Goal: Transaction & Acquisition: Book appointment/travel/reservation

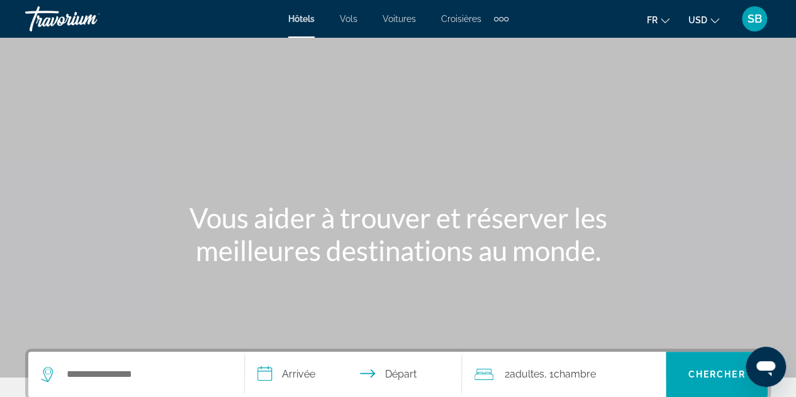
click at [713, 21] on icon "Change currency" at bounding box center [714, 20] width 9 height 5
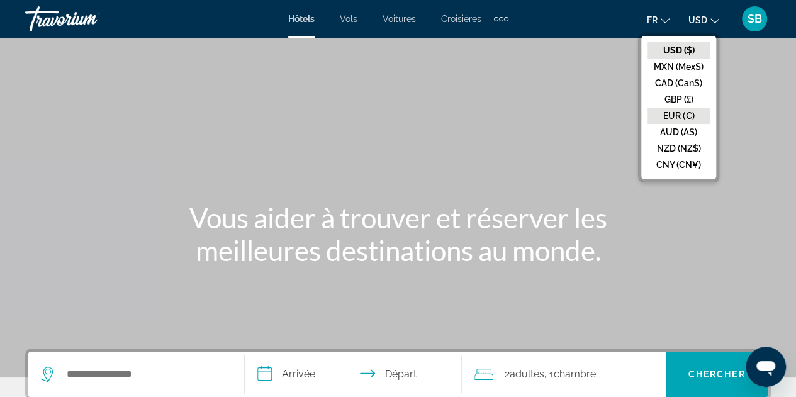
click at [678, 116] on button "EUR (€)" at bounding box center [678, 116] width 62 height 16
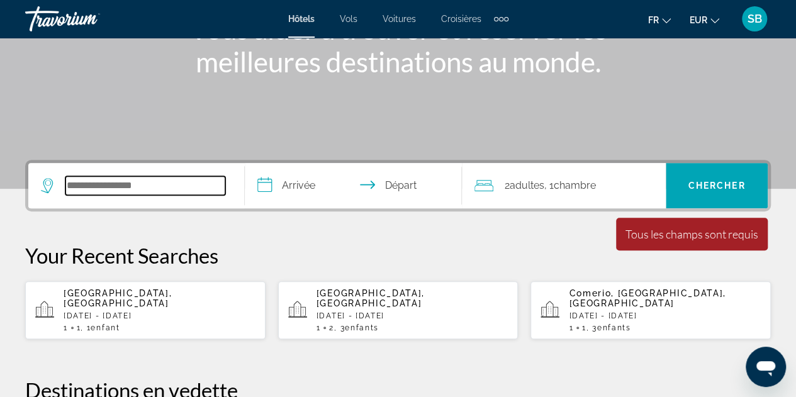
click at [151, 191] on input "Search hotel destination" at bounding box center [145, 185] width 160 height 19
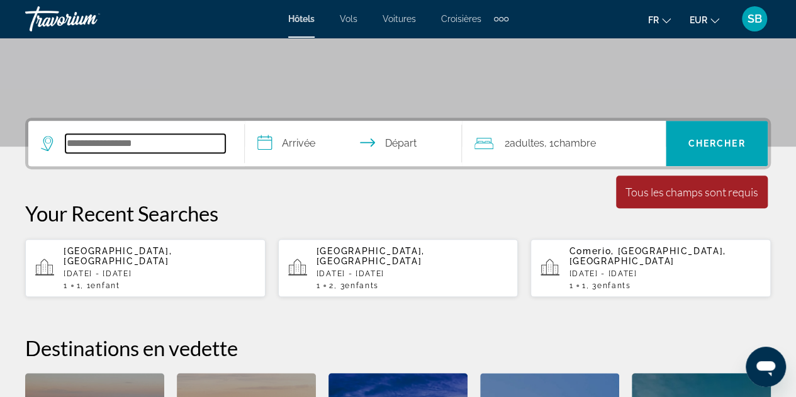
scroll to position [307, 0]
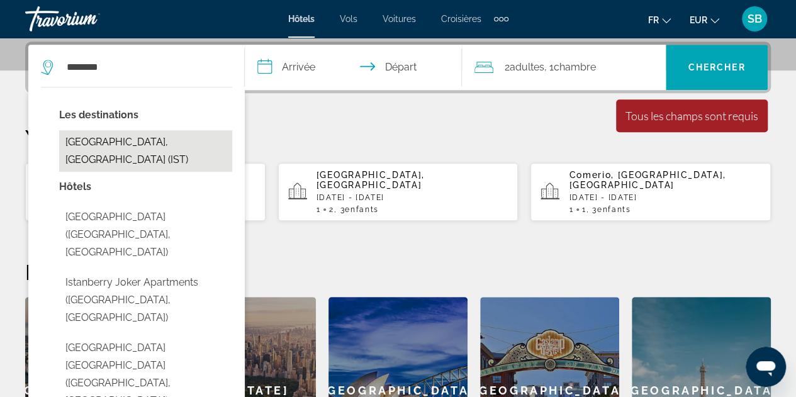
click at [96, 142] on button "[GEOGRAPHIC_DATA], [GEOGRAPHIC_DATA] (IST)" at bounding box center [145, 151] width 173 height 42
type input "**********"
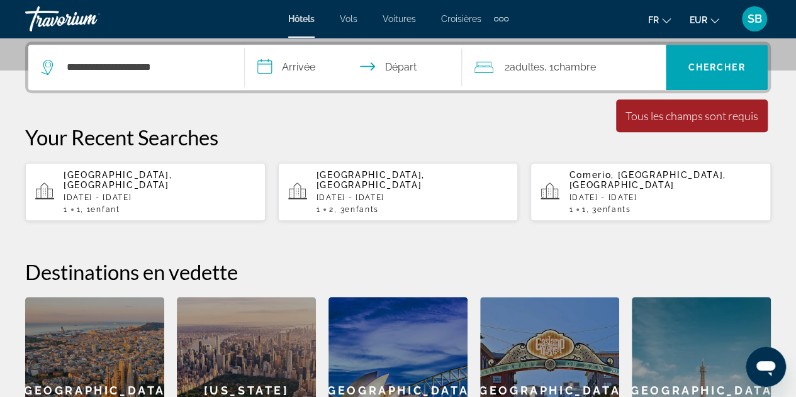
click at [297, 62] on input "**********" at bounding box center [355, 69] width 221 height 49
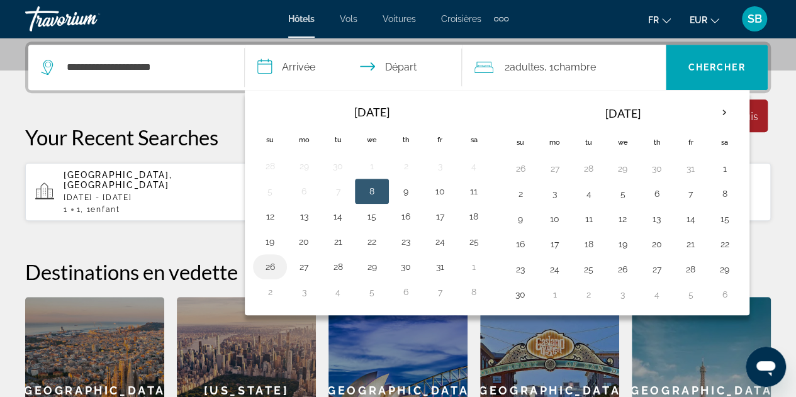
click at [268, 266] on button "26" at bounding box center [270, 267] width 20 height 18
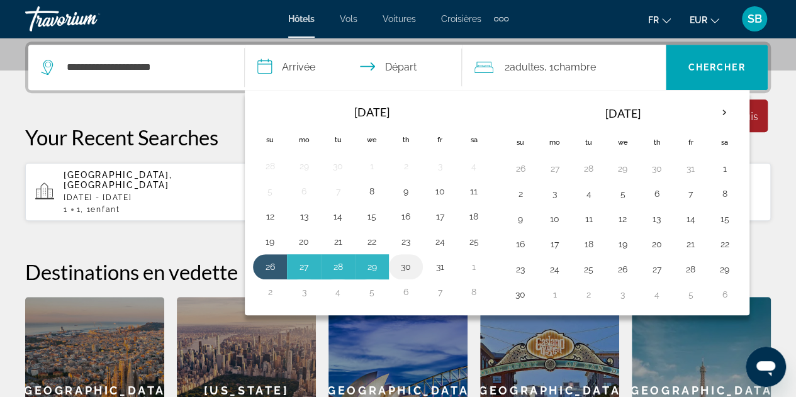
click at [401, 263] on button "30" at bounding box center [406, 267] width 20 height 18
type input "**********"
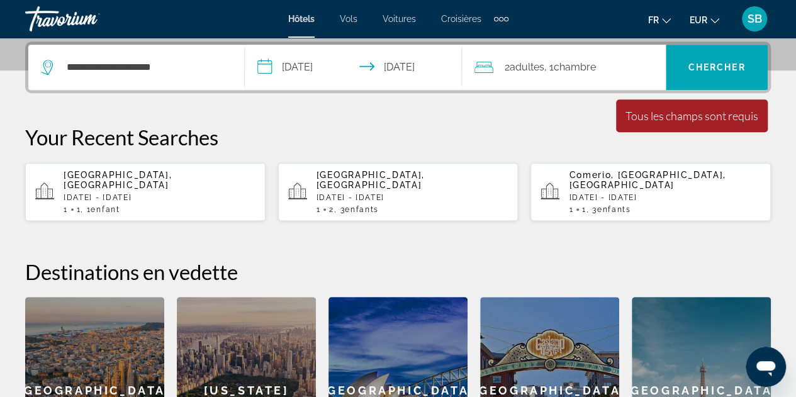
click at [569, 63] on span "Chambre" at bounding box center [575, 67] width 42 height 12
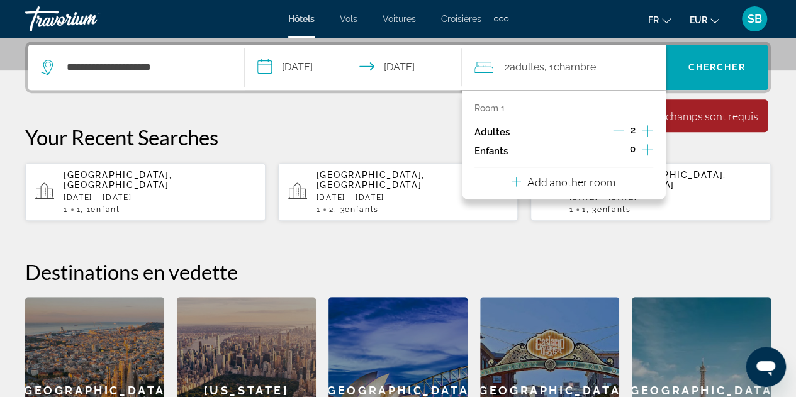
click at [647, 148] on icon "Increment children" at bounding box center [647, 149] width 11 height 15
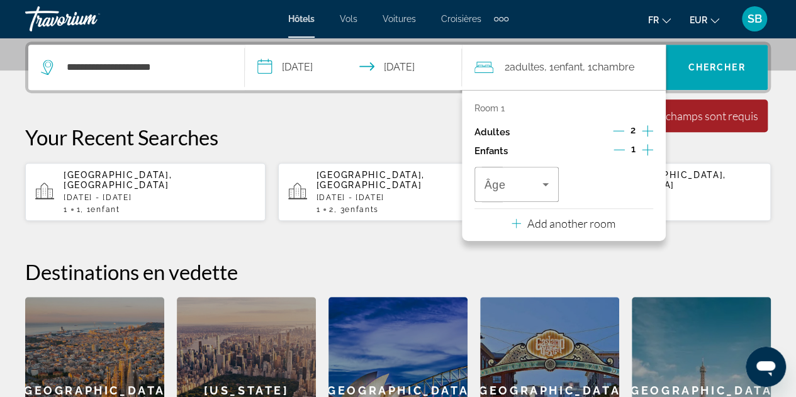
click at [647, 148] on icon "Increment children" at bounding box center [647, 149] width 11 height 15
click at [646, 148] on icon "Increment children" at bounding box center [647, 149] width 11 height 11
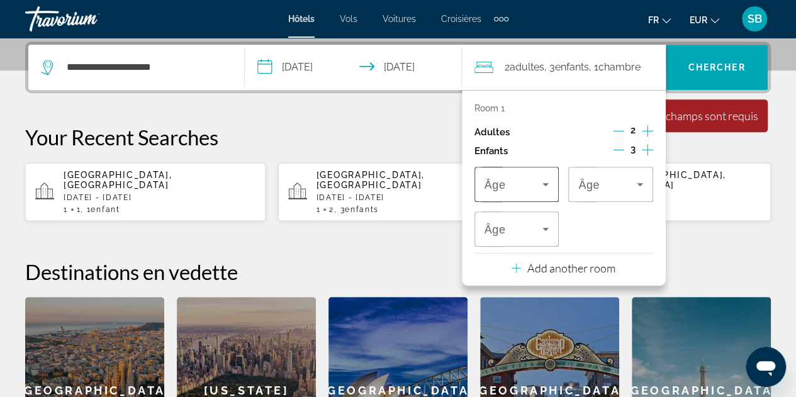
click at [554, 176] on div "Âge" at bounding box center [516, 184] width 85 height 35
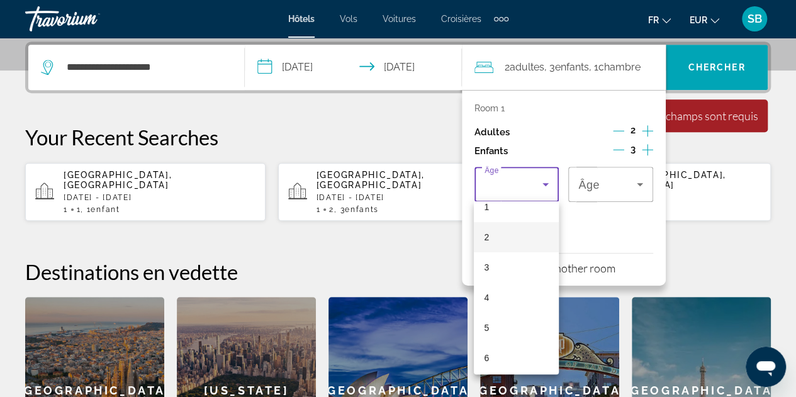
scroll to position [63, 0]
drag, startPoint x: 491, startPoint y: 369, endPoint x: 551, endPoint y: 314, distance: 81.5
click at [491, 368] on mat-option "7" at bounding box center [516, 370] width 85 height 30
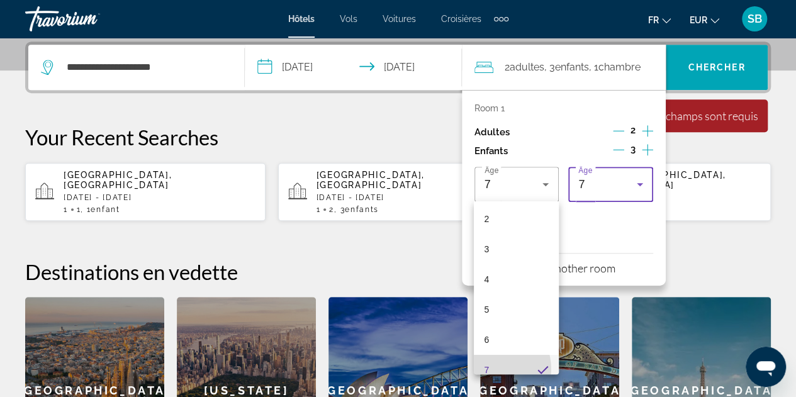
scroll to position [74, 0]
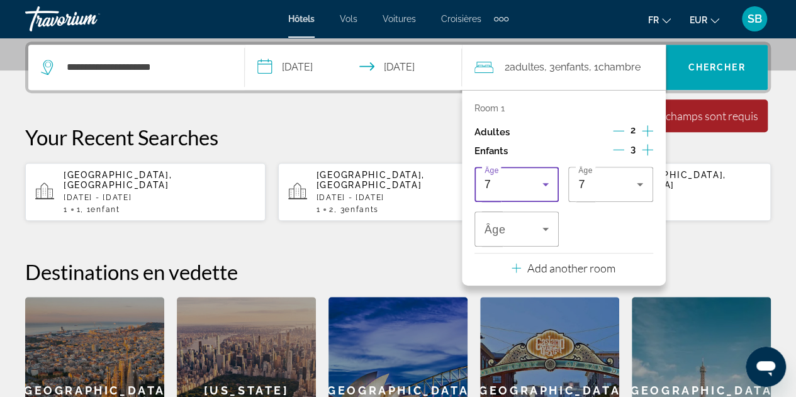
click at [543, 177] on icon "Travelers: 2 adults, 3 children" at bounding box center [545, 184] width 15 height 15
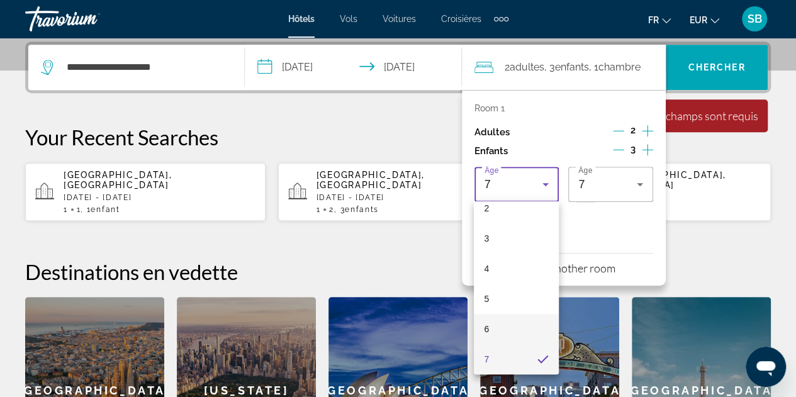
click at [512, 333] on mat-option "6" at bounding box center [516, 329] width 85 height 30
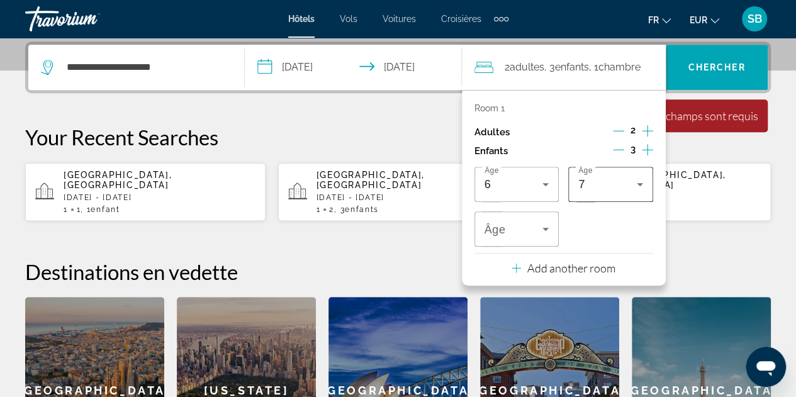
click at [601, 180] on div "7" at bounding box center [607, 184] width 59 height 15
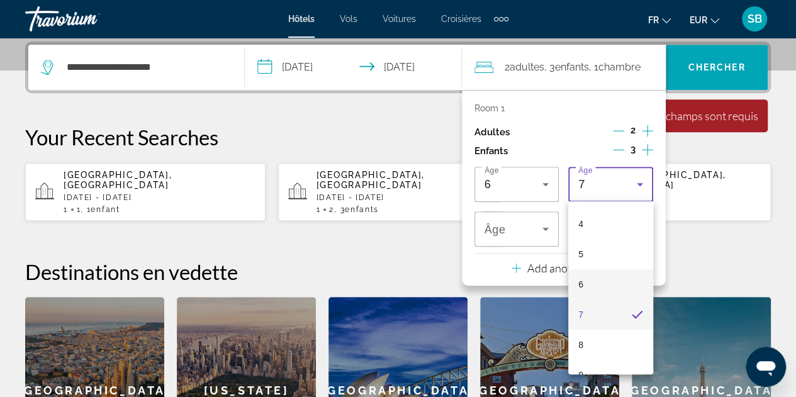
scroll to position [137, 0]
click at [592, 325] on mat-option "8" at bounding box center [610, 326] width 85 height 30
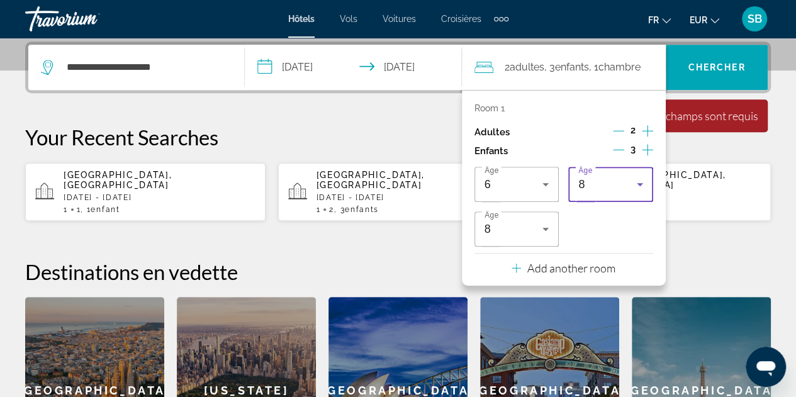
click at [612, 181] on div "8" at bounding box center [607, 184] width 59 height 15
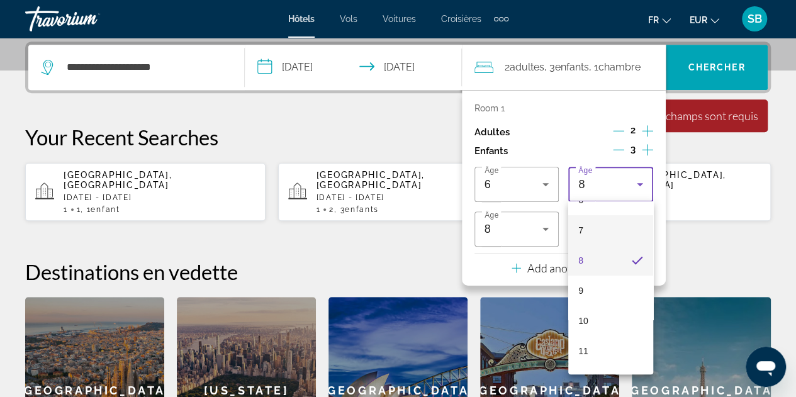
scroll to position [230, 0]
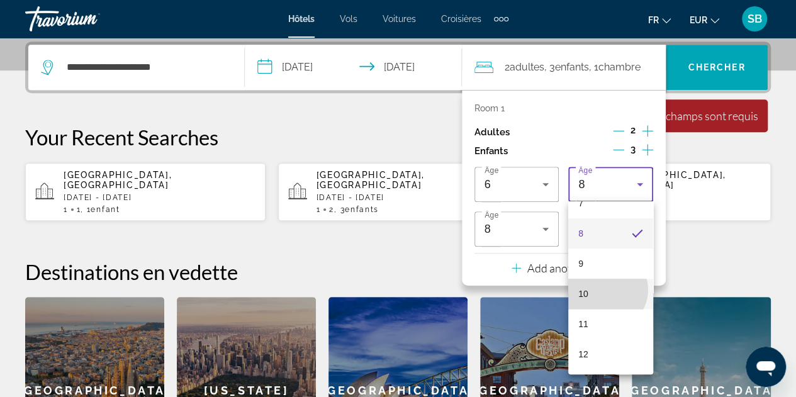
click at [605, 289] on mat-option "10" at bounding box center [610, 294] width 85 height 30
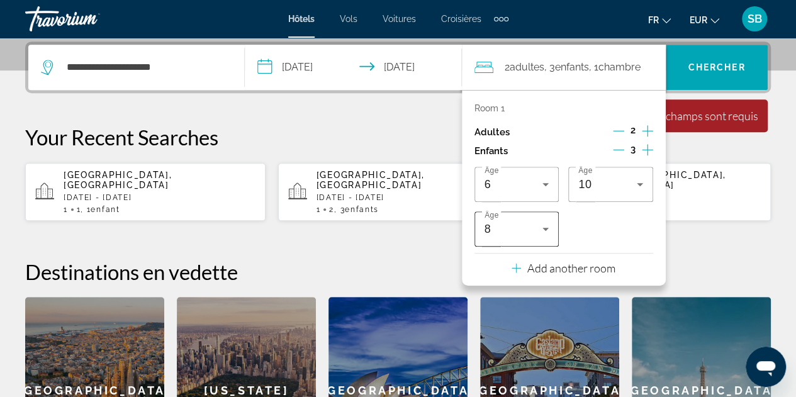
click at [530, 225] on div "8" at bounding box center [513, 228] width 59 height 15
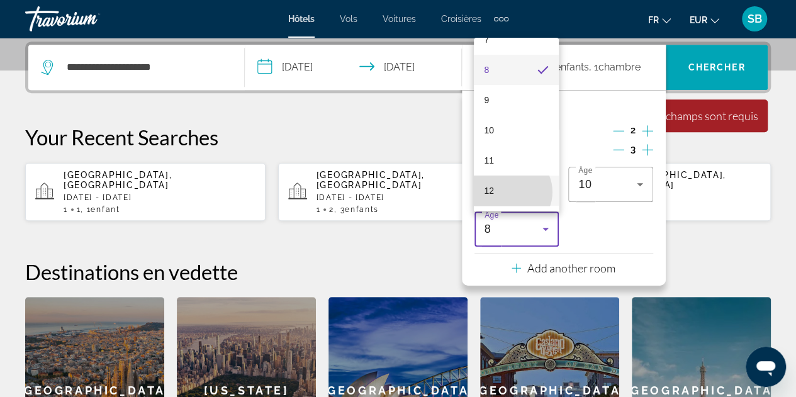
click at [508, 192] on mat-option "12" at bounding box center [516, 191] width 85 height 30
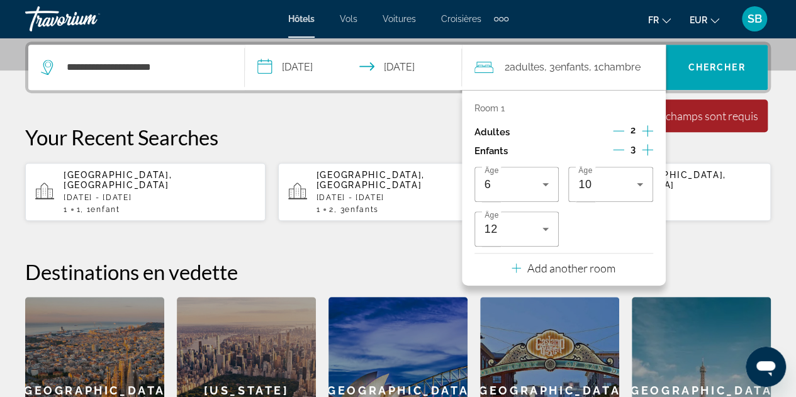
click at [689, 259] on h2 "Destinations en vedette" at bounding box center [397, 271] width 745 height 25
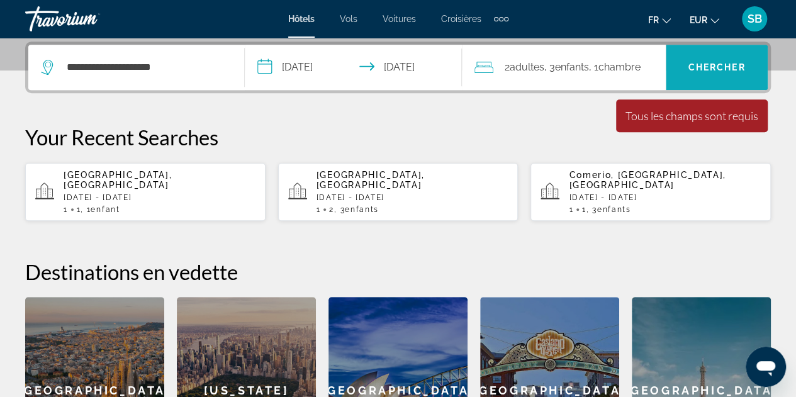
click at [711, 64] on span "Chercher" at bounding box center [716, 67] width 57 height 10
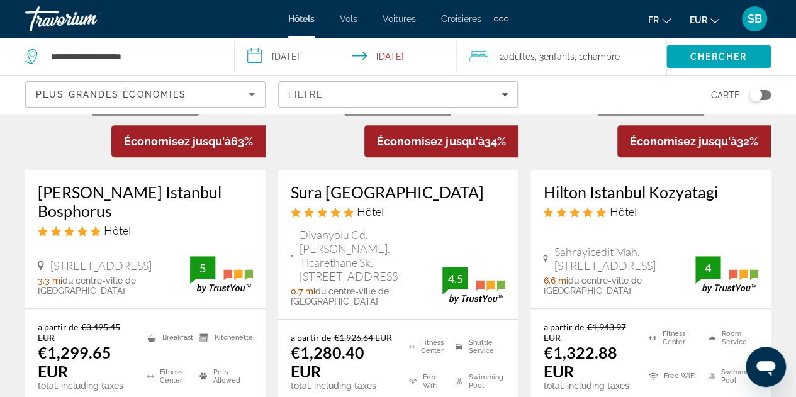
scroll to position [252, 0]
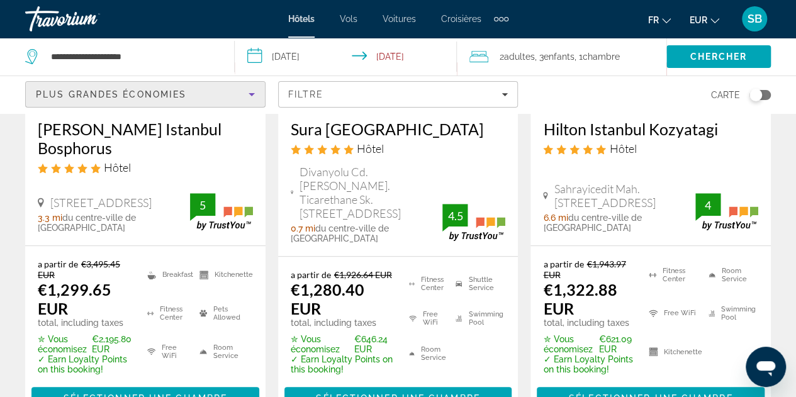
click at [248, 94] on icon "Sort by" at bounding box center [251, 94] width 15 height 15
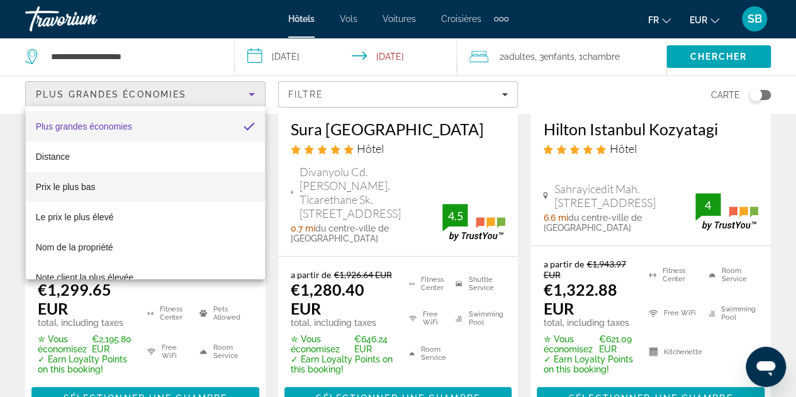
click at [108, 186] on mat-option "Prix le plus bas" at bounding box center [145, 187] width 239 height 30
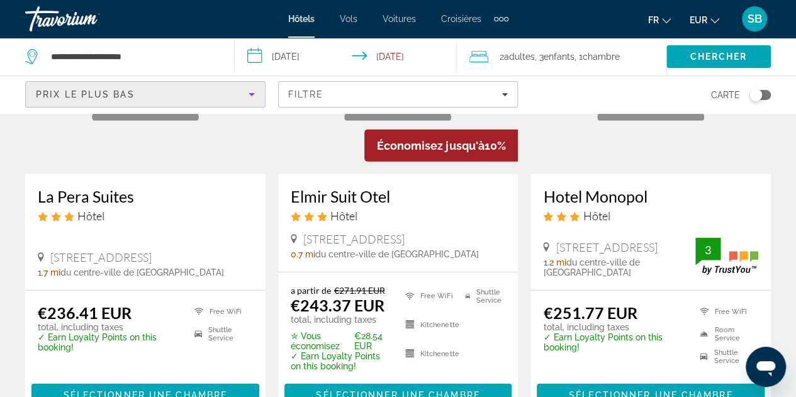
scroll to position [1698, 0]
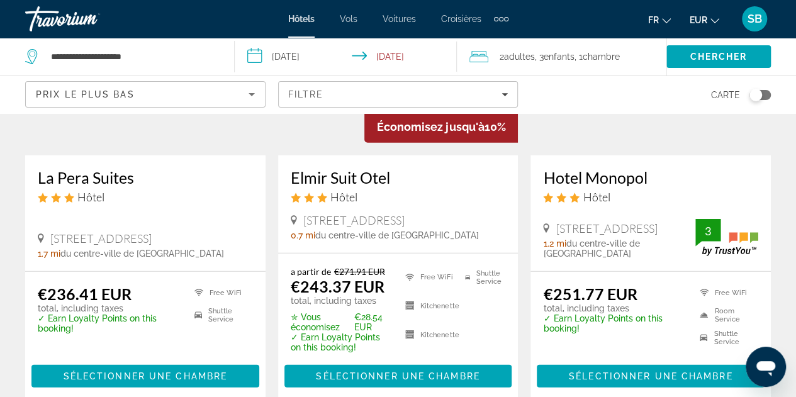
click at [96, 182] on h3 "La Pera Suites" at bounding box center [145, 177] width 215 height 19
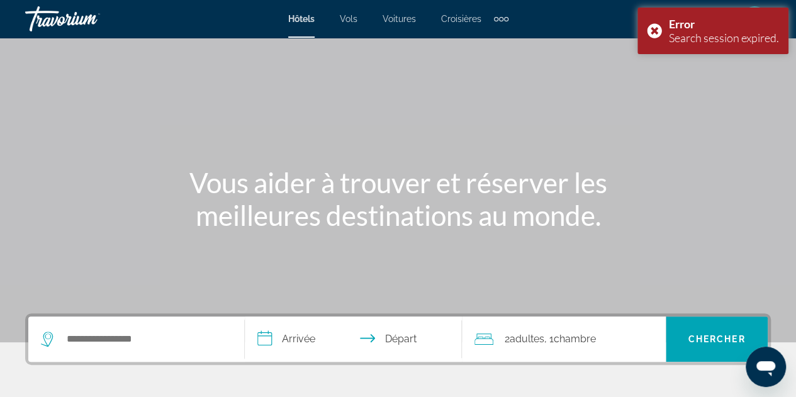
scroll to position [63, 0]
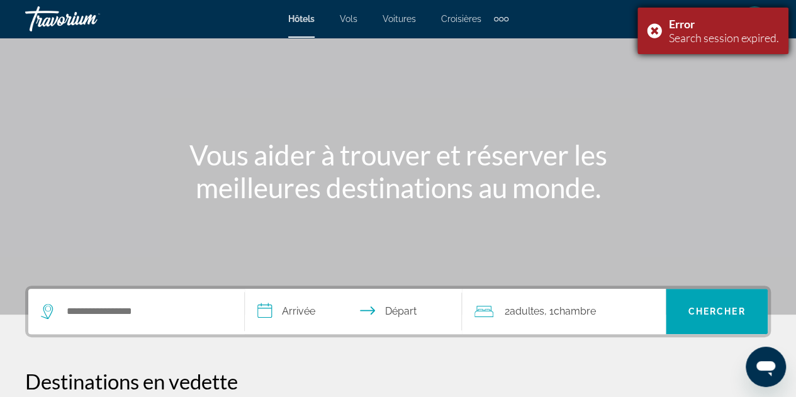
click at [654, 28] on div "Error Search session expired." at bounding box center [712, 31] width 151 height 47
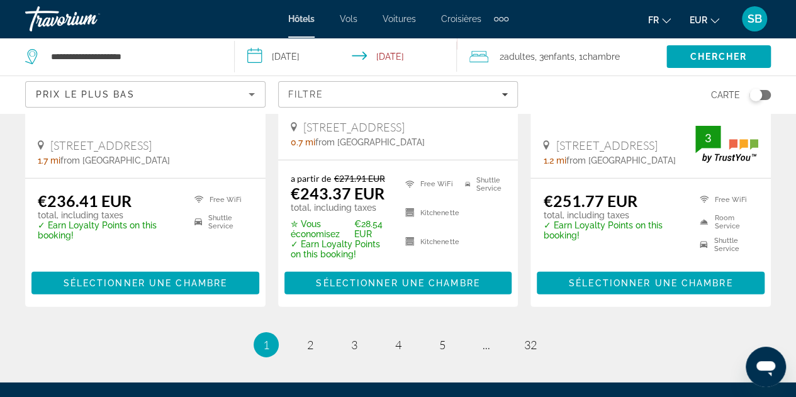
scroll to position [1945, 0]
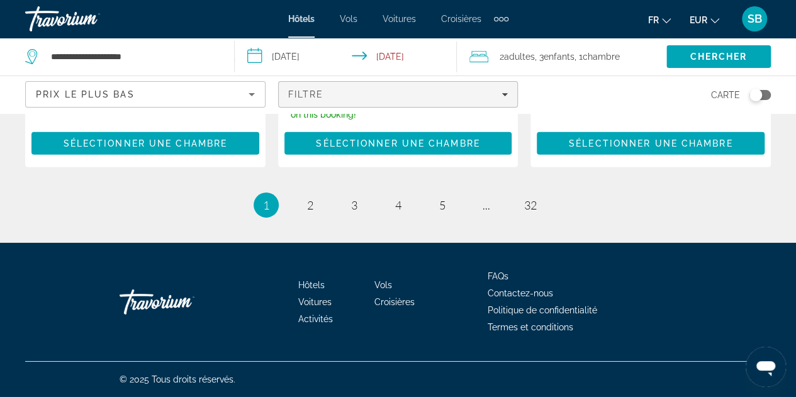
click at [323, 97] on span "Filtre" at bounding box center [306, 94] width 36 height 10
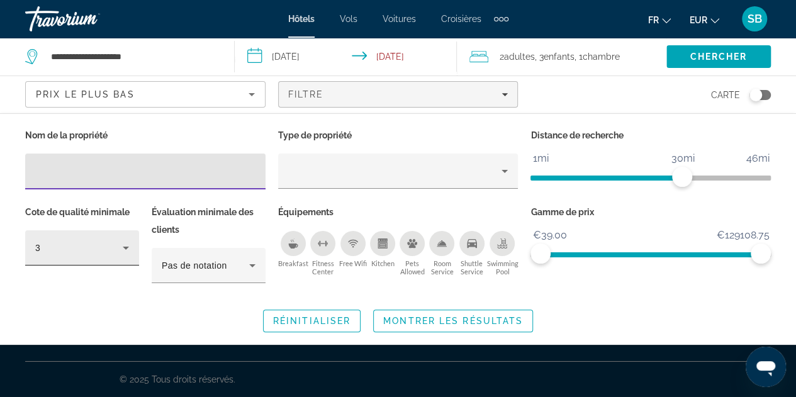
click at [125, 250] on icon "Hotel Filters" at bounding box center [125, 247] width 15 height 15
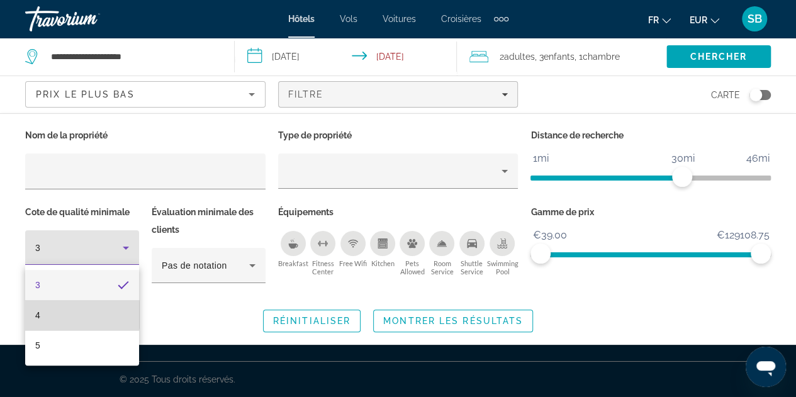
click at [71, 315] on mat-option "4" at bounding box center [82, 315] width 114 height 30
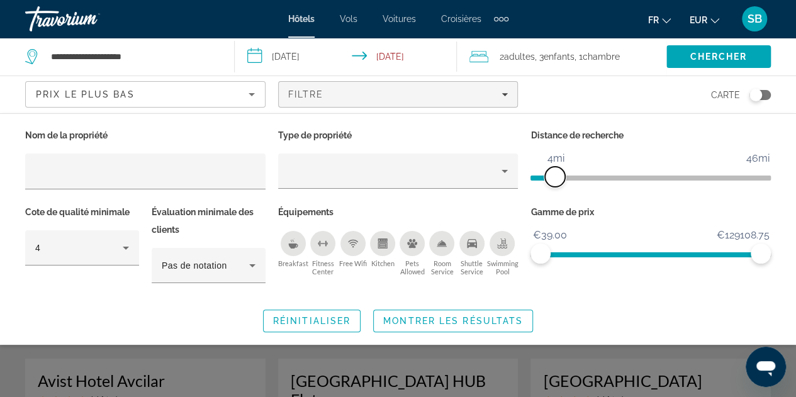
drag, startPoint x: 685, startPoint y: 177, endPoint x: 554, endPoint y: 176, distance: 131.5
click at [554, 176] on span "ngx-slider" at bounding box center [555, 177] width 20 height 20
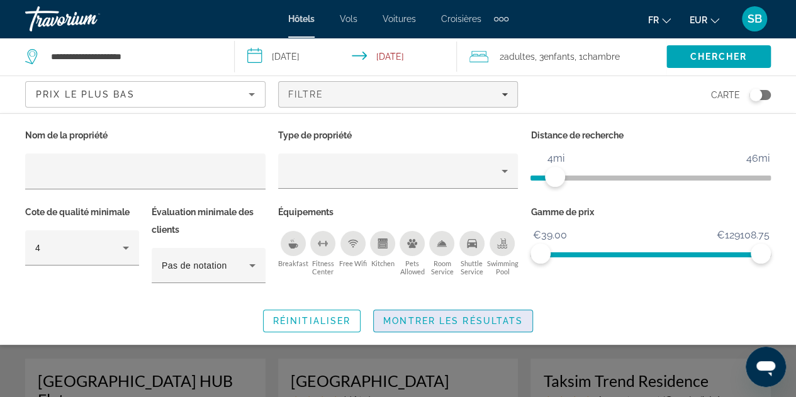
click at [499, 321] on span "Montrer les résultats" at bounding box center [453, 321] width 140 height 10
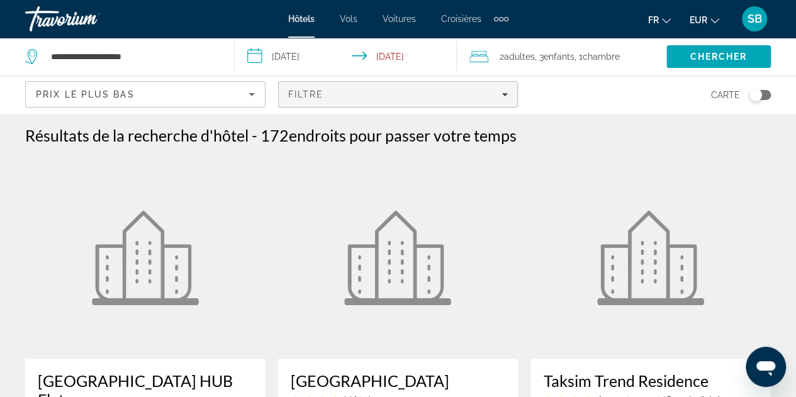
click at [453, 98] on div "Filtre" at bounding box center [398, 94] width 220 height 10
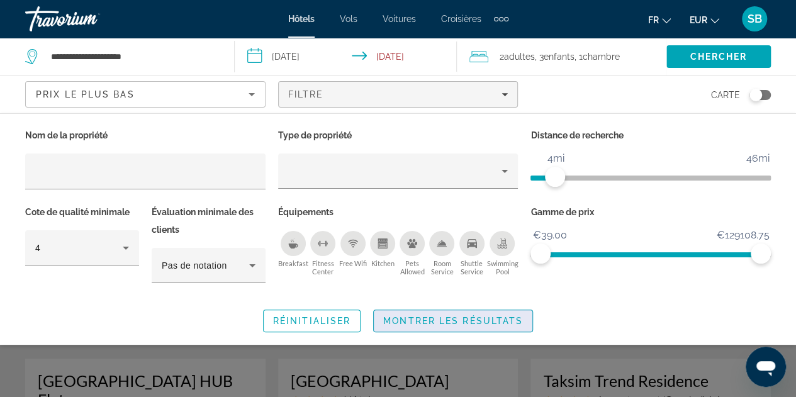
click at [462, 321] on span "Montrer les résultats" at bounding box center [453, 321] width 140 height 10
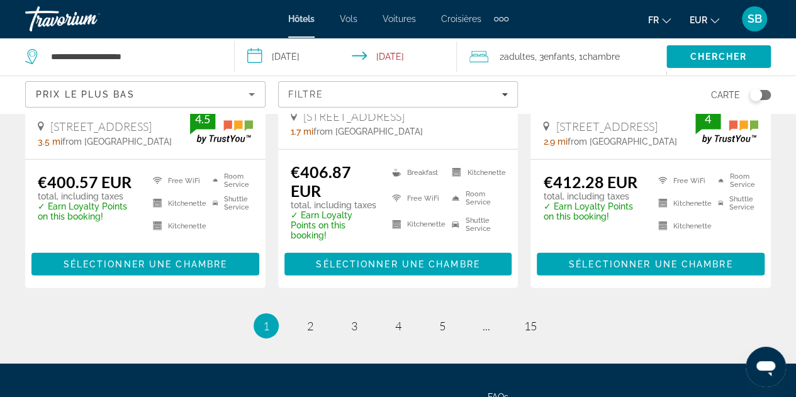
scroll to position [1698, 0]
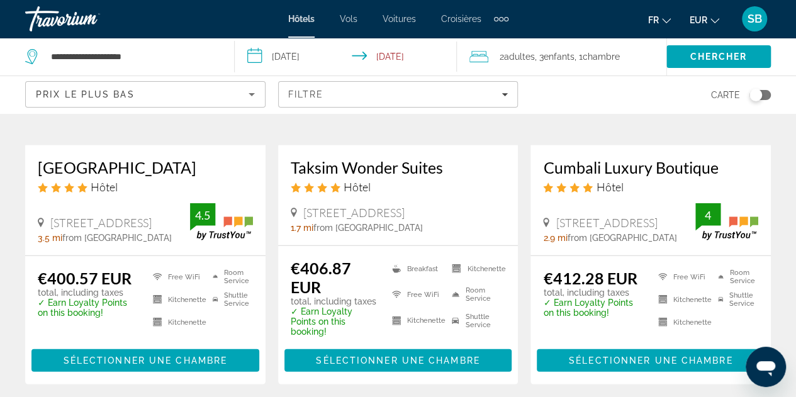
click at [394, 158] on h3 "Taksim Wonder Suites" at bounding box center [398, 167] width 215 height 19
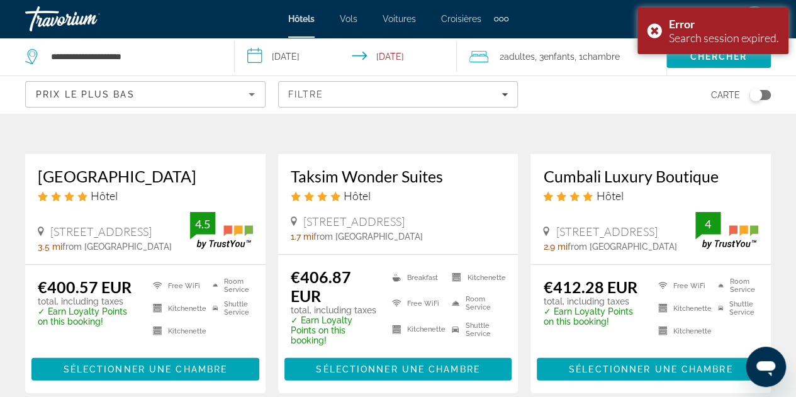
scroll to position [1725, 0]
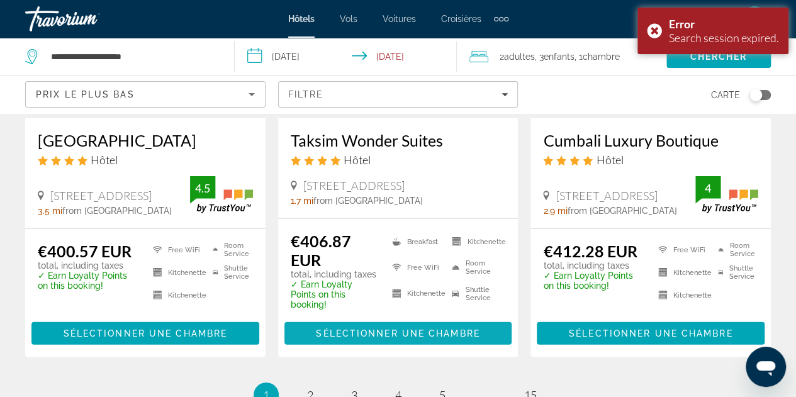
click at [457, 331] on span "Sélectionner une chambre" at bounding box center [398, 333] width 164 height 10
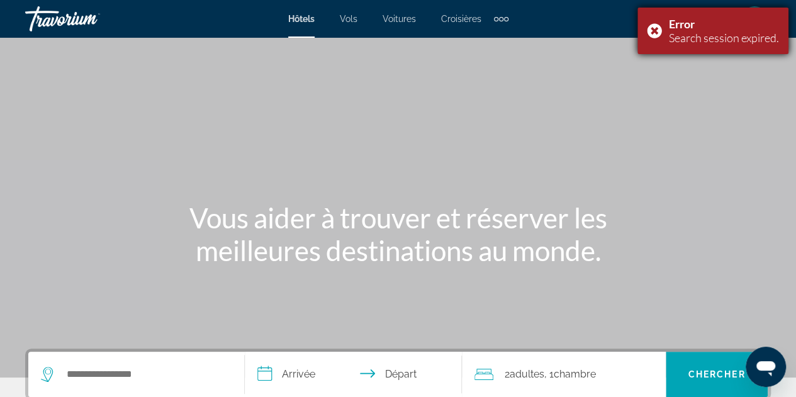
click at [654, 32] on div "Error Search session expired." at bounding box center [712, 31] width 151 height 47
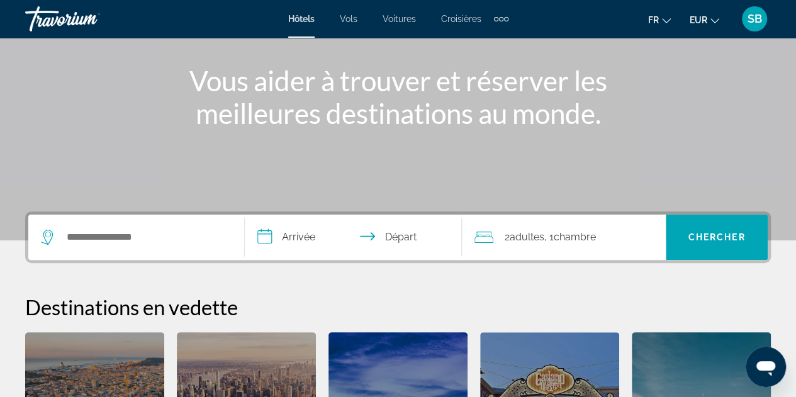
scroll to position [130, 0]
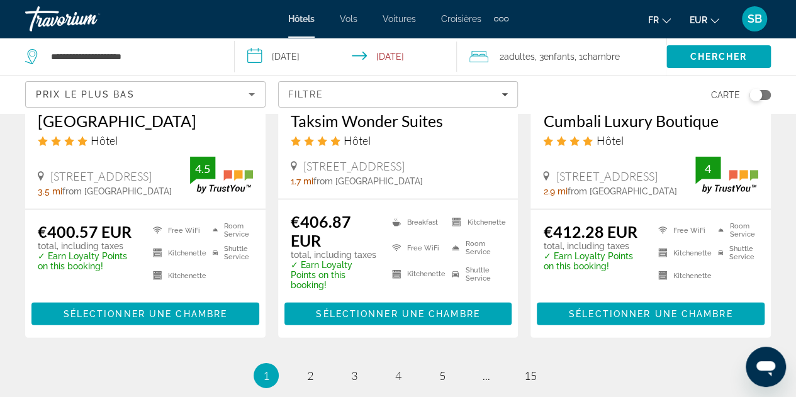
scroll to position [1725, 0]
